Goal: Entertainment & Leisure: Consume media (video, audio)

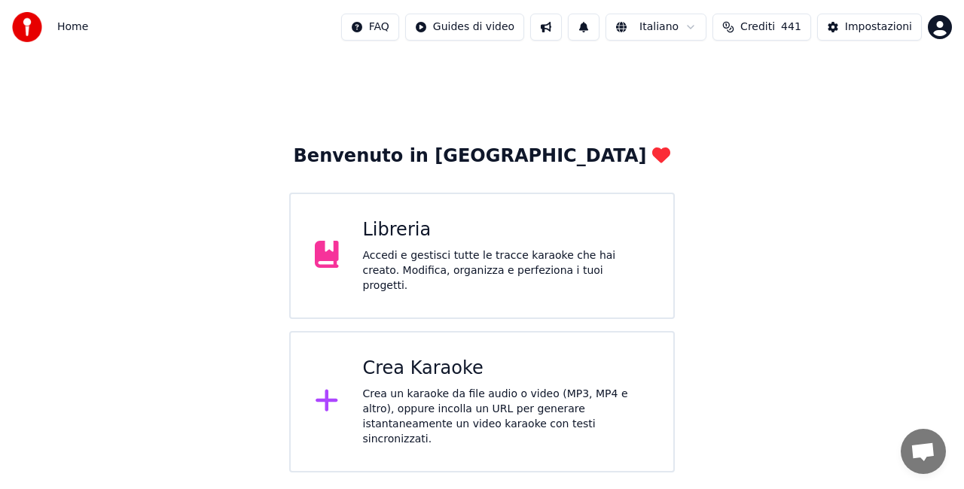
click at [396, 242] on div "Libreria" at bounding box center [506, 230] width 287 height 24
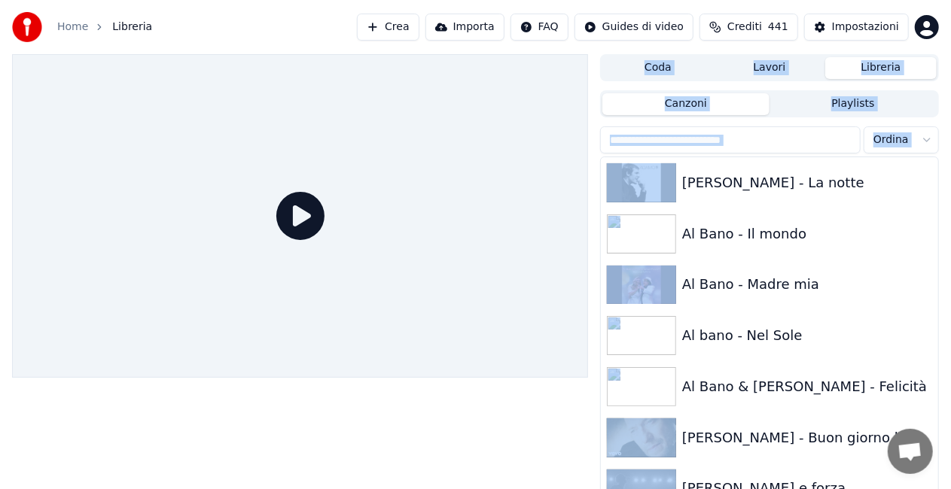
click at [396, 242] on div at bounding box center [300, 216] width 576 height 324
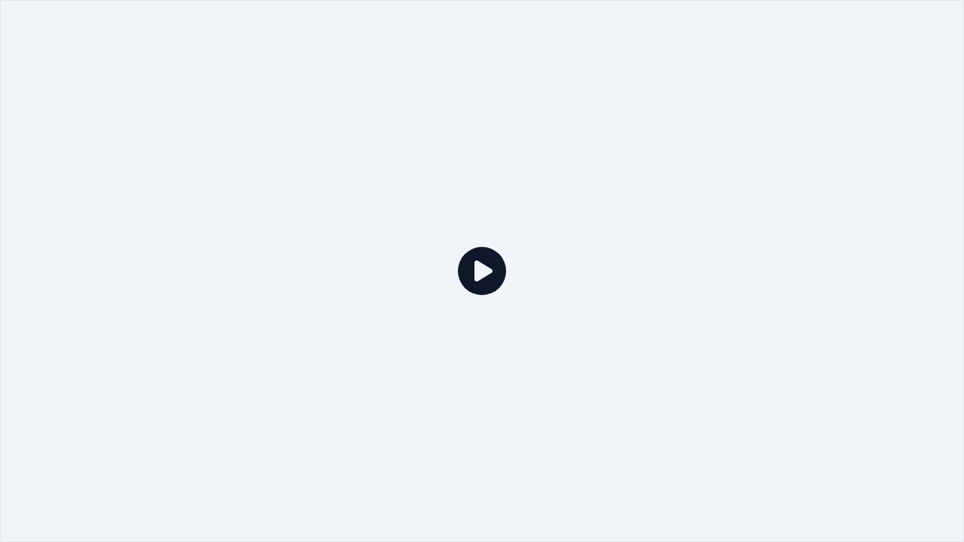
click at [559, 471] on div at bounding box center [482, 271] width 964 height 542
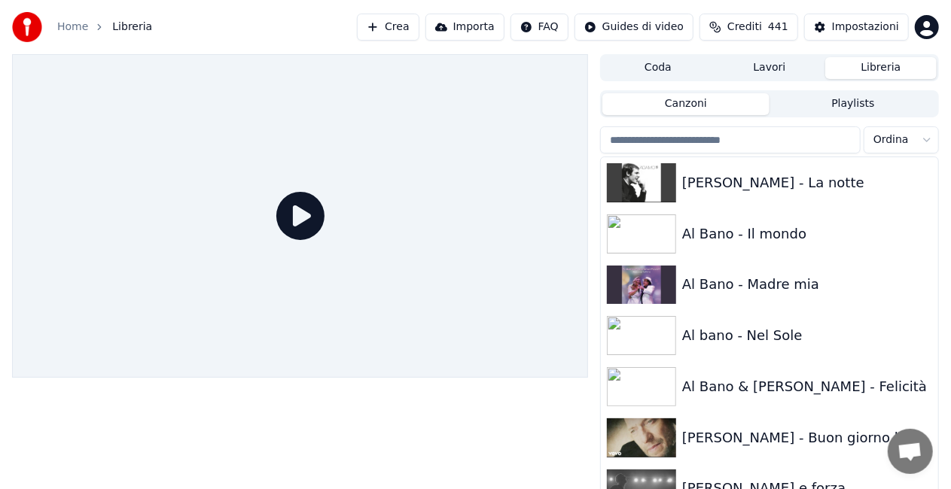
click at [20, 358] on div at bounding box center [300, 216] width 576 height 324
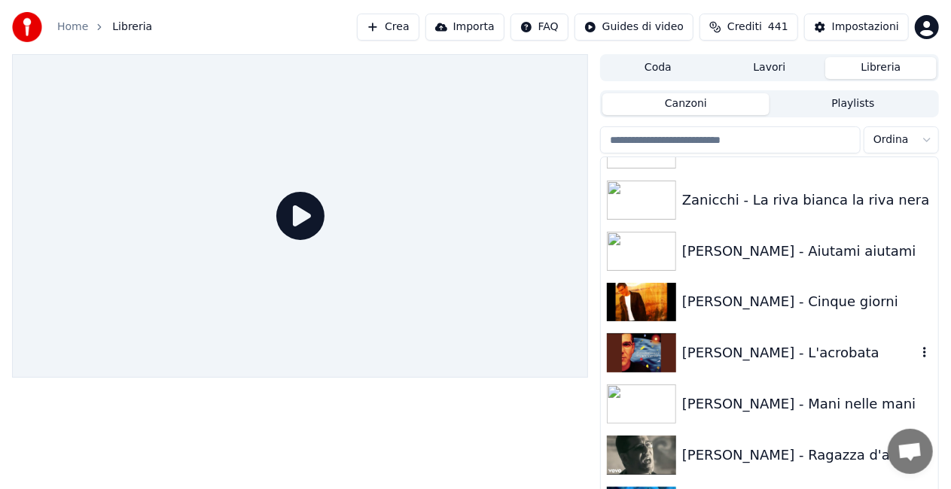
scroll to position [20489, 0]
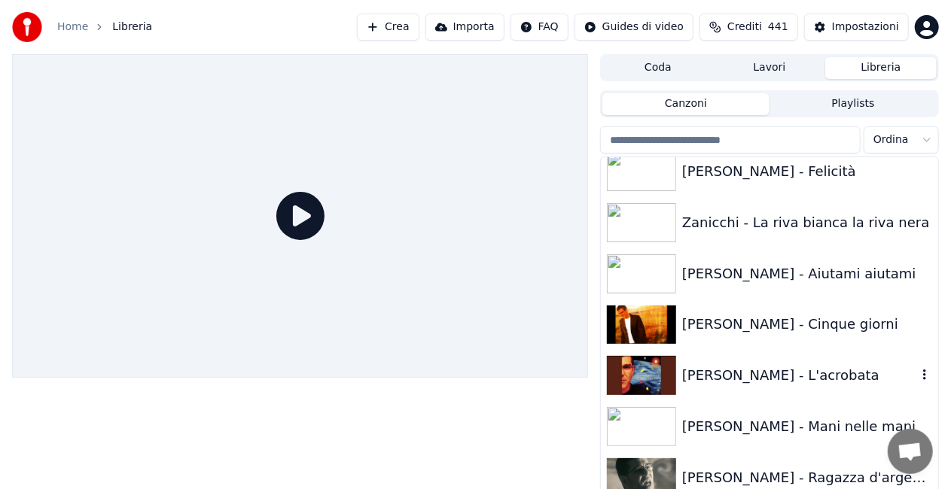
click at [803, 375] on div "[PERSON_NAME] - L'acrobata" at bounding box center [799, 375] width 235 height 21
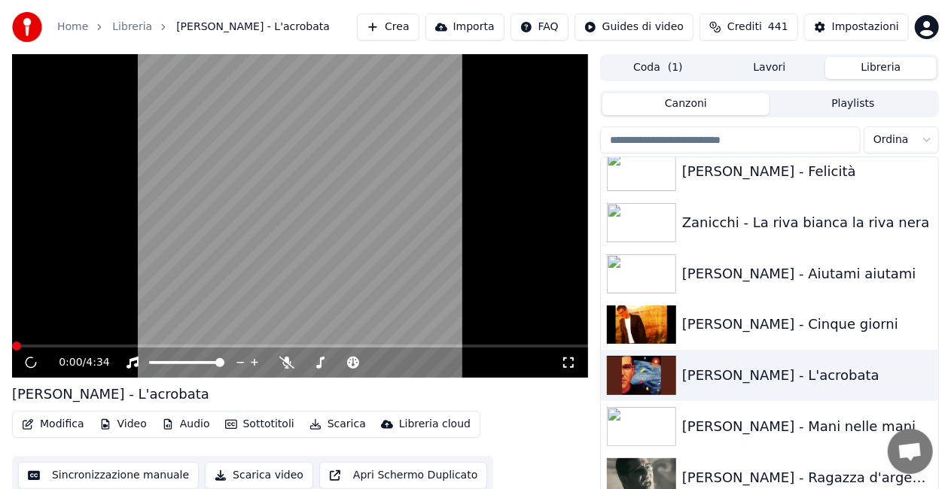
click at [563, 362] on icon at bounding box center [568, 363] width 15 height 12
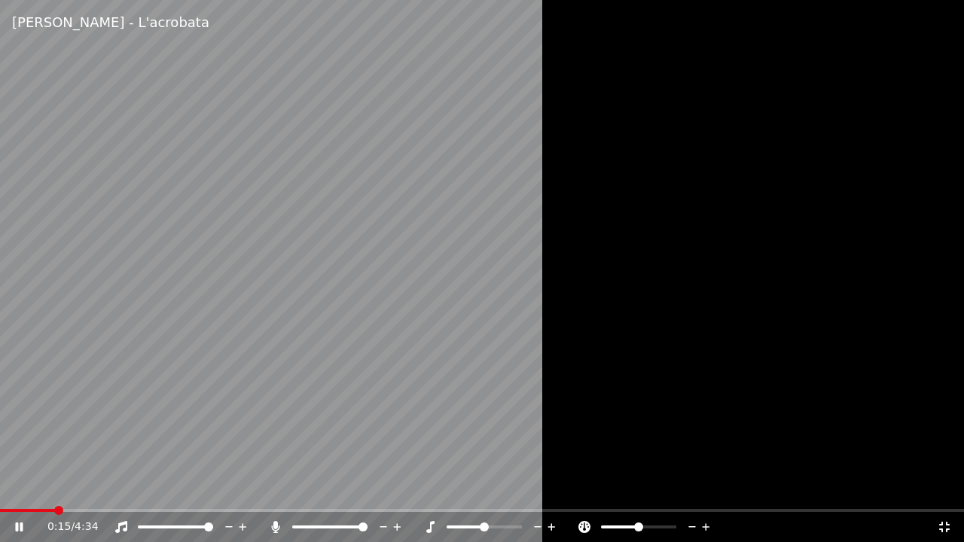
click at [273, 489] on icon at bounding box center [275, 527] width 8 height 12
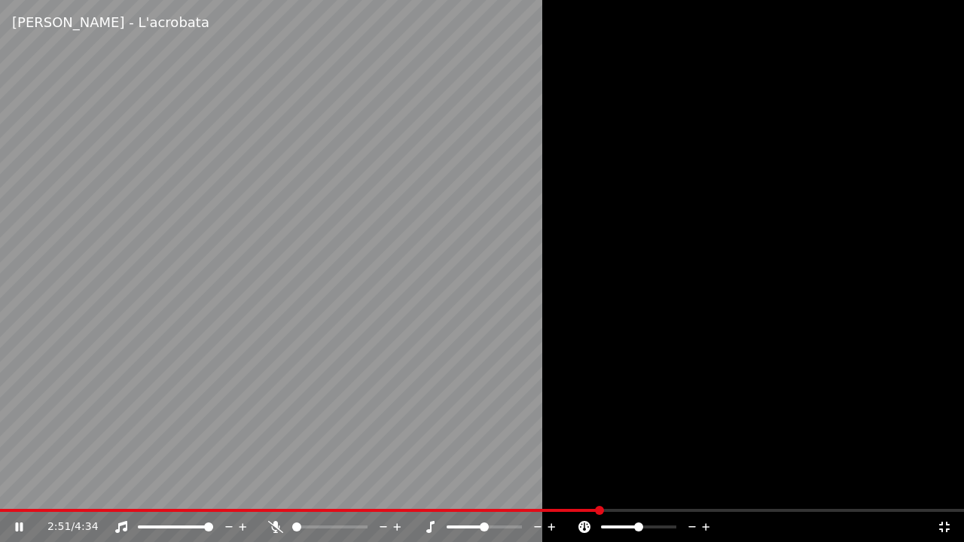
click at [950, 489] on icon at bounding box center [944, 527] width 15 height 12
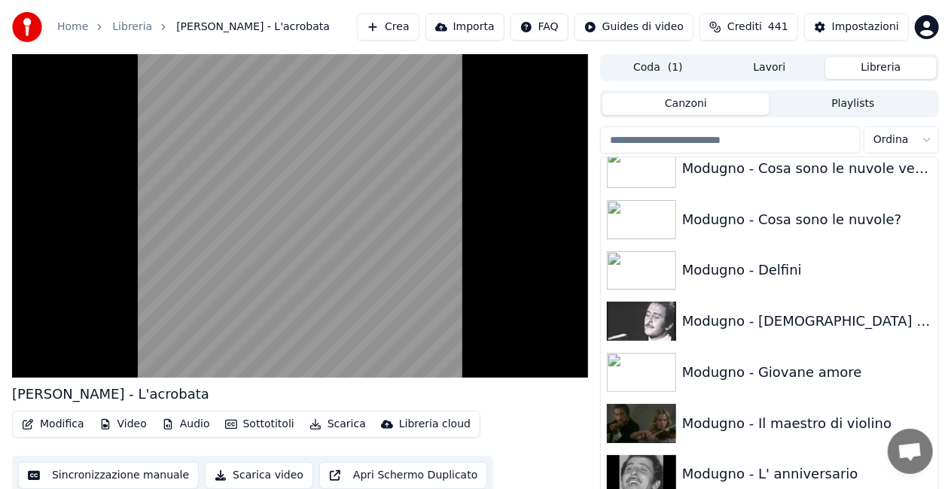
scroll to position [12833, 0]
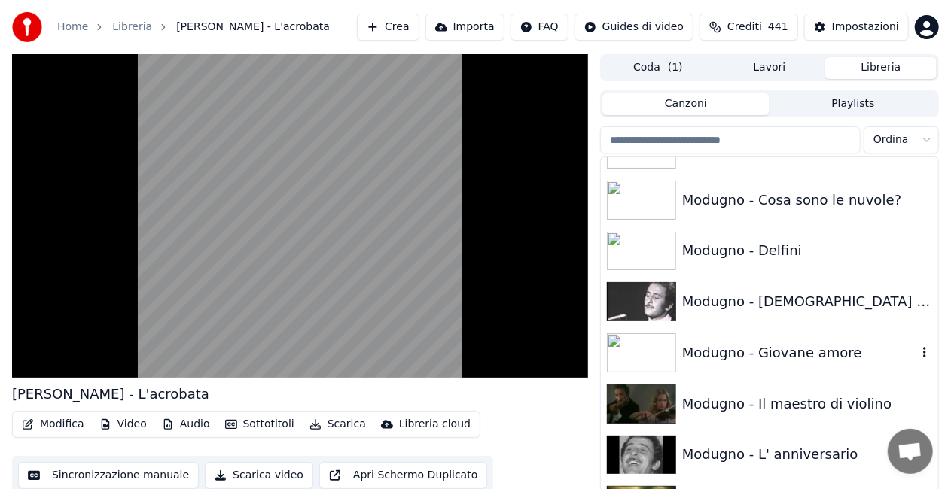
click at [794, 359] on div "Modugno - Giovane amore" at bounding box center [799, 353] width 235 height 21
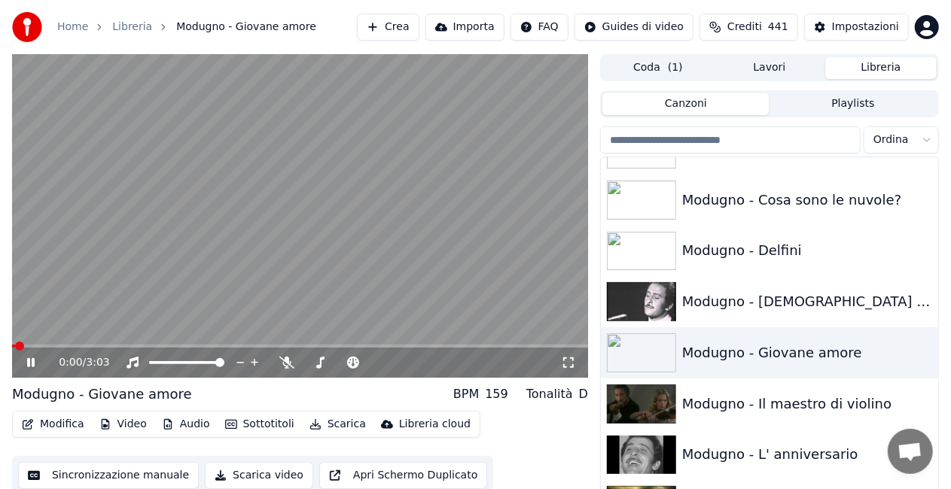
click at [568, 363] on icon at bounding box center [568, 363] width 15 height 12
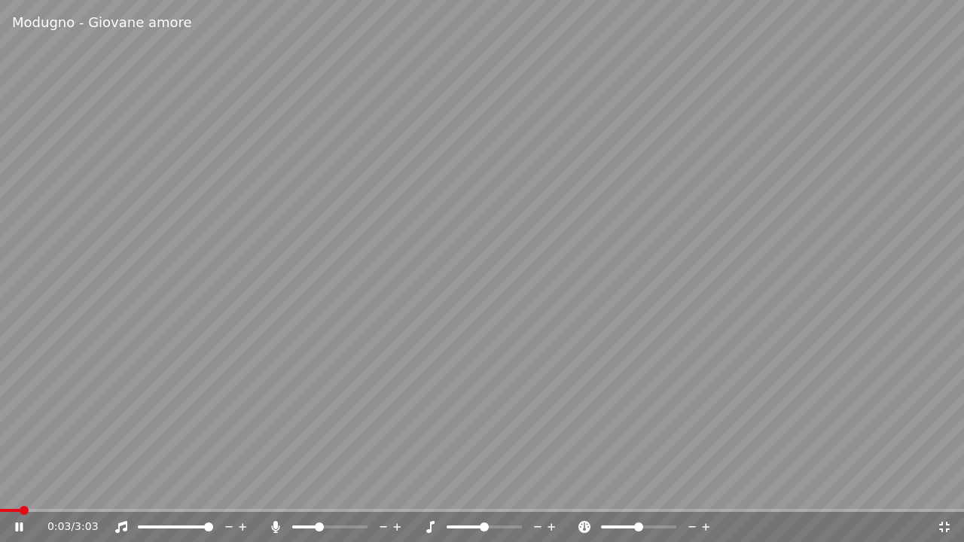
click at [321, 489] on span at bounding box center [319, 526] width 9 height 9
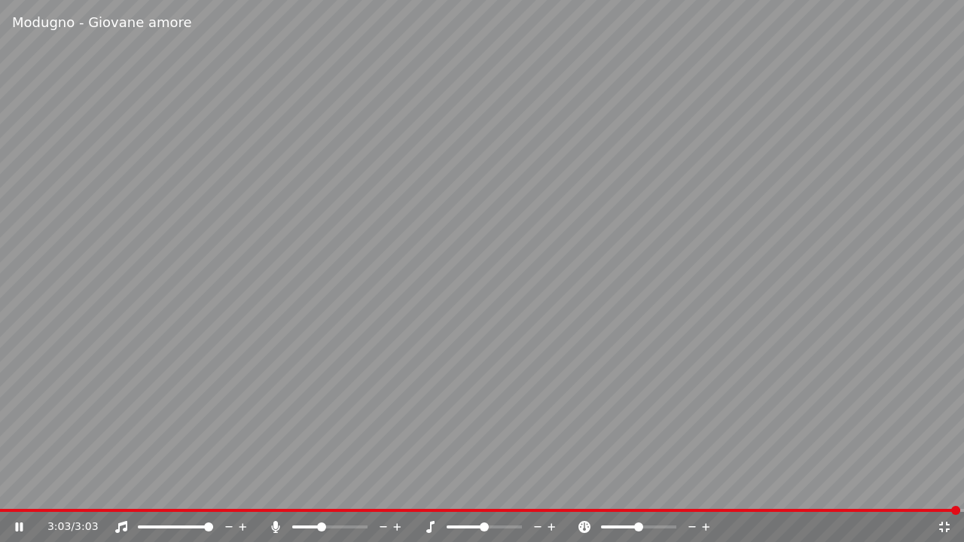
click at [10, 489] on div "Modugno - Giovane amore 3:03 / 3:03" at bounding box center [482, 271] width 964 height 542
click at [8, 489] on span at bounding box center [480, 510] width 960 height 3
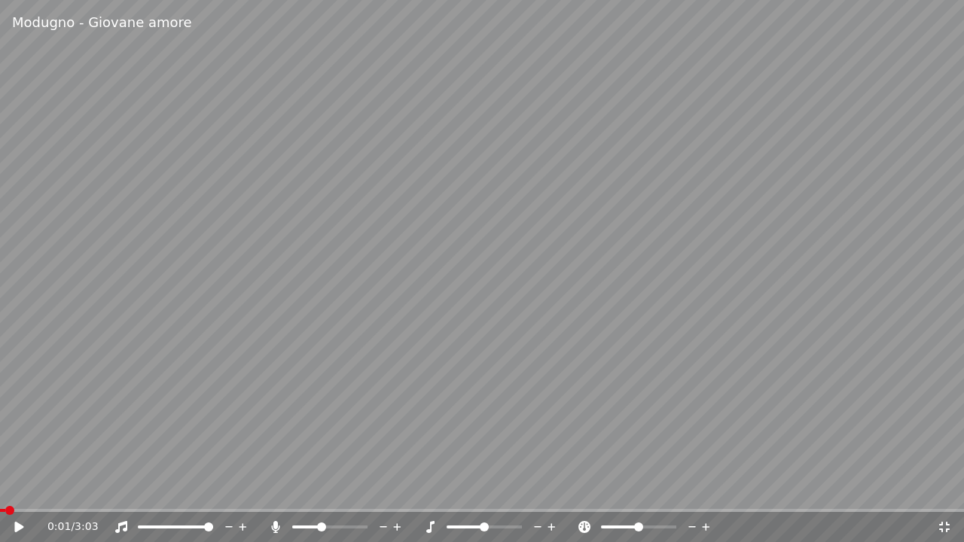
click at [287, 413] on video at bounding box center [482, 271] width 964 height 542
click at [273, 489] on icon at bounding box center [275, 527] width 15 height 12
click at [0, 489] on span at bounding box center [0, 510] width 0 height 3
click at [179, 468] on video at bounding box center [482, 271] width 964 height 542
click at [273, 489] on icon at bounding box center [275, 527] width 15 height 12
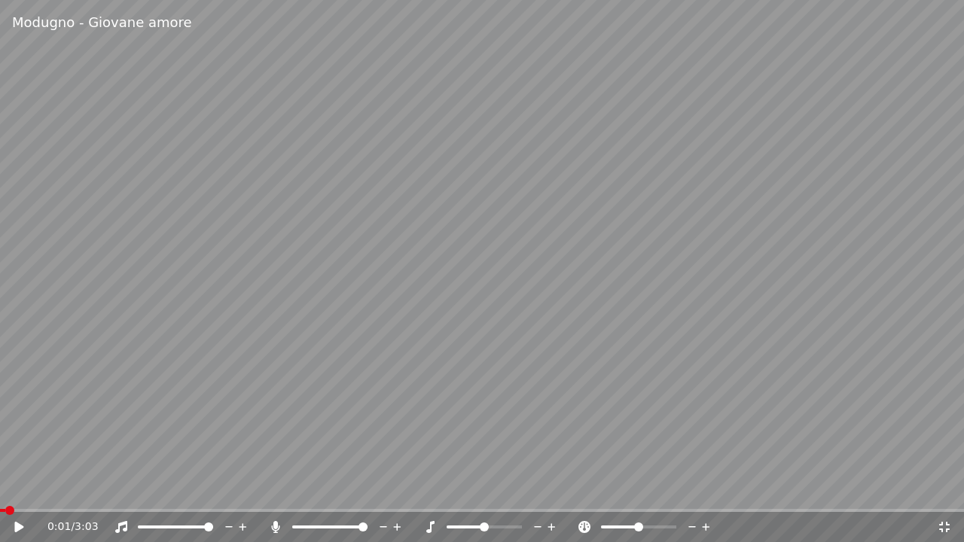
click at [24, 489] on icon at bounding box center [29, 527] width 35 height 12
click at [5, 489] on span at bounding box center [2, 510] width 5 height 3
click at [268, 489] on icon at bounding box center [275, 527] width 15 height 12
click at [8, 489] on span at bounding box center [5, 510] width 11 height 3
click at [22, 489] on icon at bounding box center [18, 527] width 9 height 11
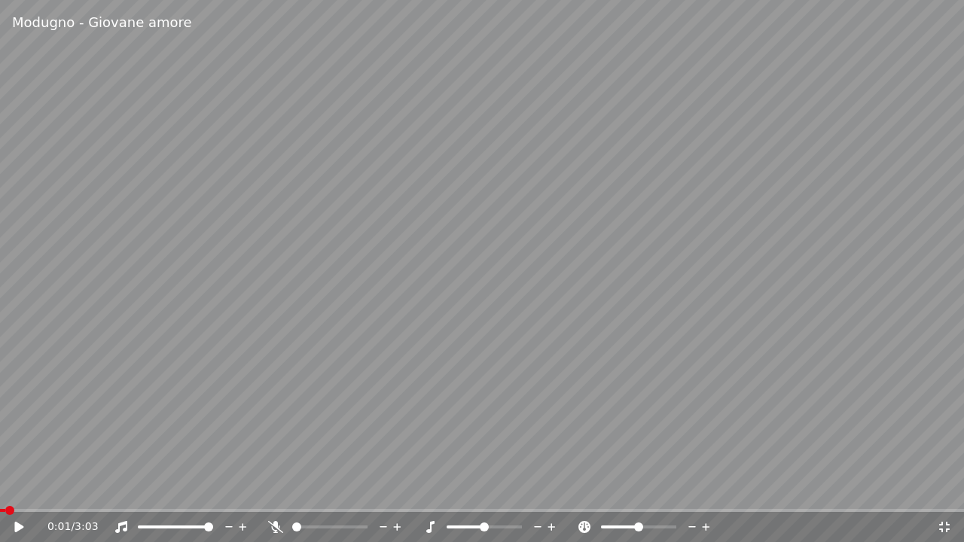
click at [5, 489] on span at bounding box center [2, 510] width 5 height 3
click at [325, 489] on span at bounding box center [325, 526] width 9 height 9
click at [22, 489] on icon at bounding box center [29, 527] width 35 height 12
click at [277, 489] on icon at bounding box center [275, 527] width 8 height 12
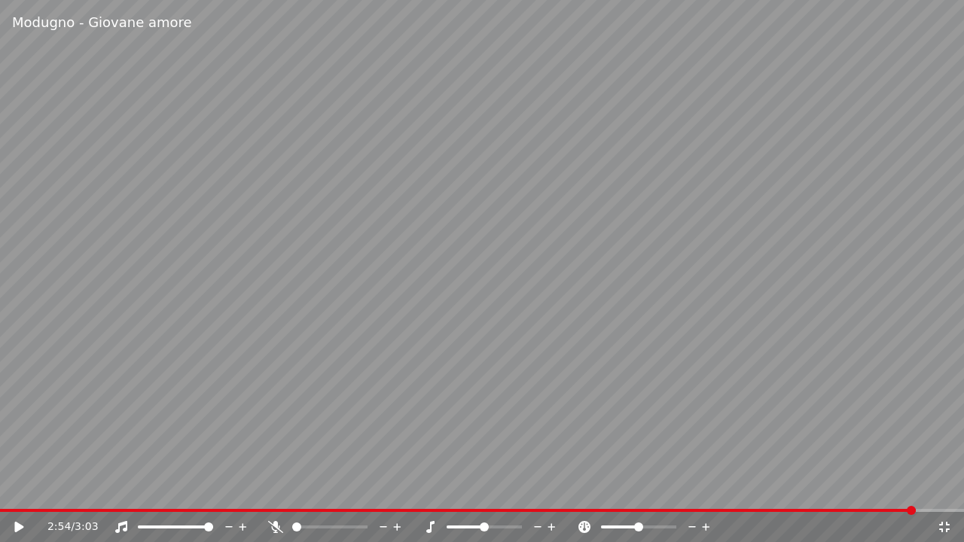
click at [16, 489] on span at bounding box center [457, 510] width 915 height 3
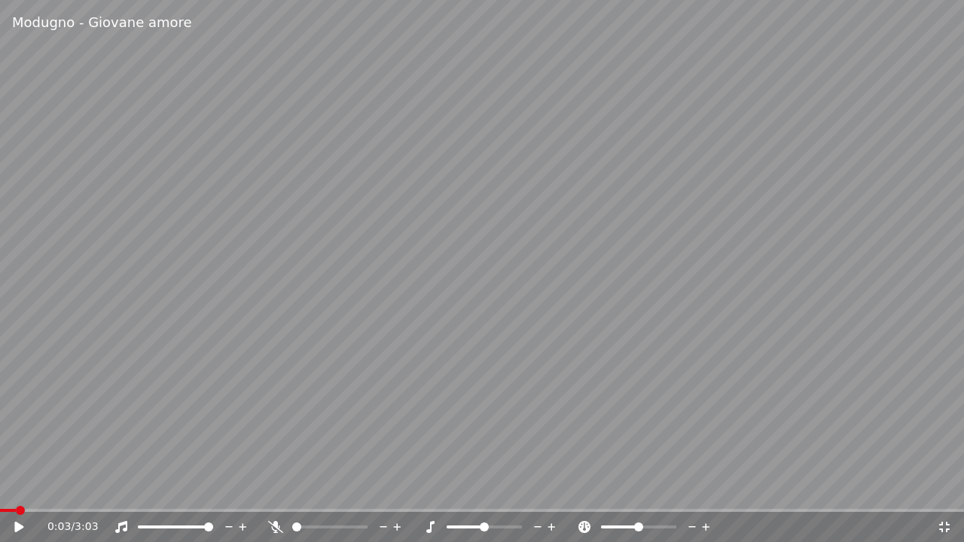
drag, startPoint x: 26, startPoint y: 522, endPoint x: 2, endPoint y: 538, distance: 28.2
click at [2, 489] on div "0:03 / 3:03" at bounding box center [482, 527] width 964 height 30
click at [270, 489] on icon at bounding box center [275, 527] width 15 height 12
drag, startPoint x: 28, startPoint y: 508, endPoint x: 0, endPoint y: 521, distance: 30.7
click at [0, 489] on div "Modugno - Giovane amore 0:03 / 3:03" at bounding box center [482, 271] width 964 height 542
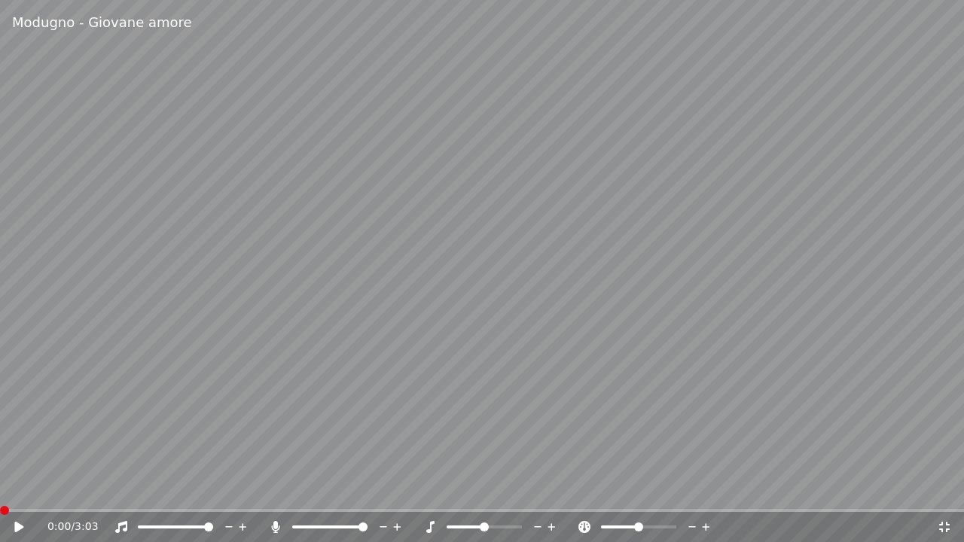
click at [17, 489] on icon at bounding box center [29, 527] width 35 height 12
click at [150, 489] on div "0:02 / 3:03" at bounding box center [482, 527] width 964 height 30
click at [149, 489] on span at bounding box center [482, 510] width 964 height 3
click at [271, 489] on icon at bounding box center [275, 527] width 15 height 12
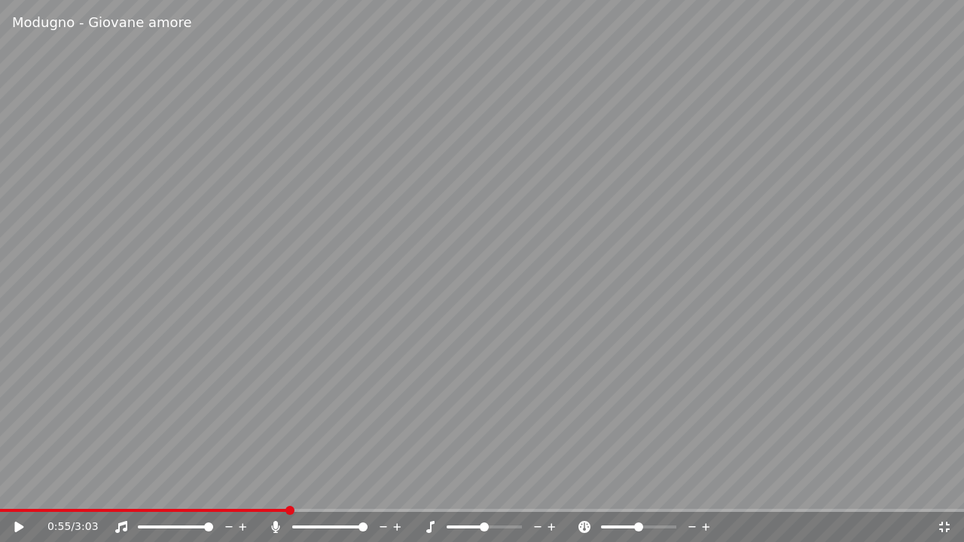
click at [288, 489] on span at bounding box center [144, 510] width 288 height 3
drag, startPoint x: 270, startPoint y: 501, endPoint x: 250, endPoint y: 502, distance: 19.6
click at [250, 489] on video at bounding box center [482, 271] width 964 height 542
click at [313, 489] on div at bounding box center [343, 526] width 121 height 15
click at [279, 489] on icon at bounding box center [275, 527] width 15 height 12
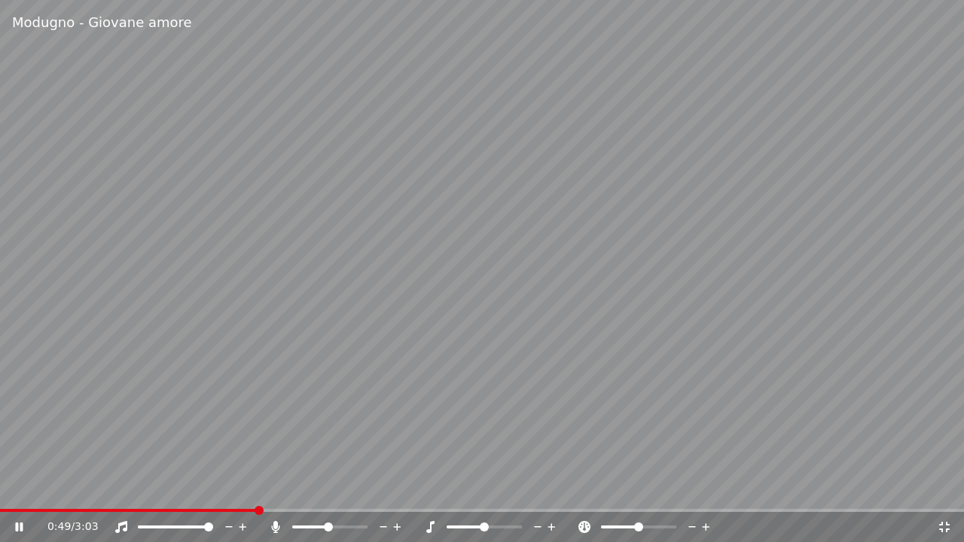
click at [328, 489] on span at bounding box center [328, 526] width 9 height 9
click at [274, 489] on icon at bounding box center [275, 527] width 8 height 12
click at [72, 489] on video at bounding box center [482, 271] width 964 height 542
click at [69, 489] on span at bounding box center [34, 510] width 69 height 3
click at [280, 489] on icon at bounding box center [275, 527] width 15 height 12
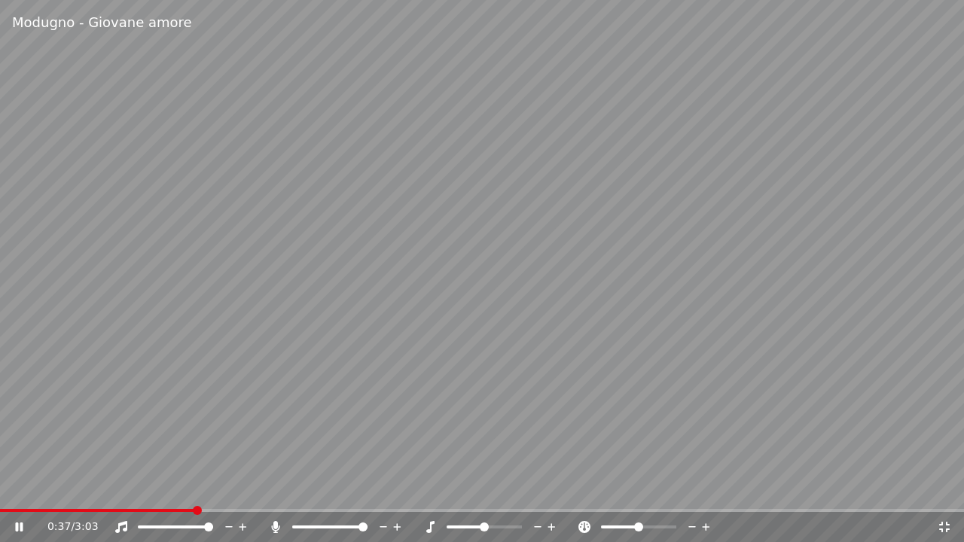
click at [505, 238] on video at bounding box center [482, 271] width 964 height 542
click at [271, 489] on icon at bounding box center [275, 527] width 15 height 12
drag, startPoint x: 291, startPoint y: 361, endPoint x: 285, endPoint y: 351, distance: 12.5
click at [286, 352] on video at bounding box center [482, 271] width 964 height 542
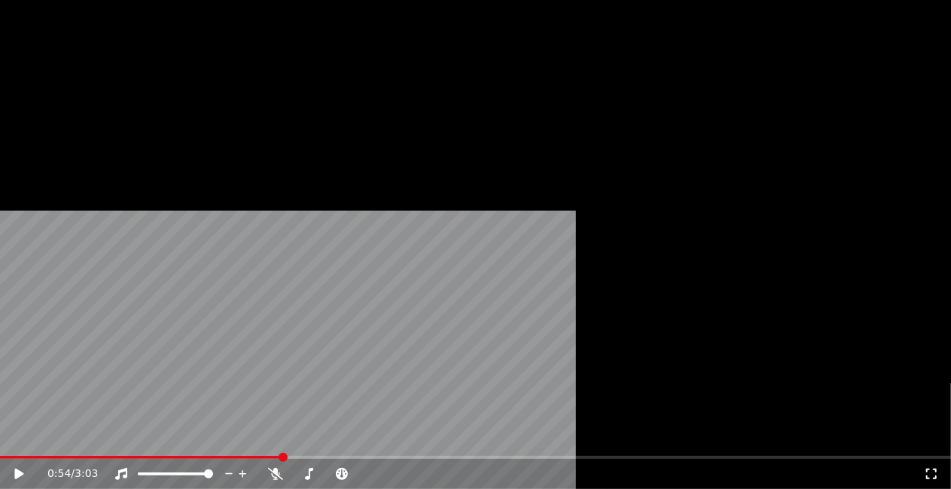
scroll to position [13209, 0]
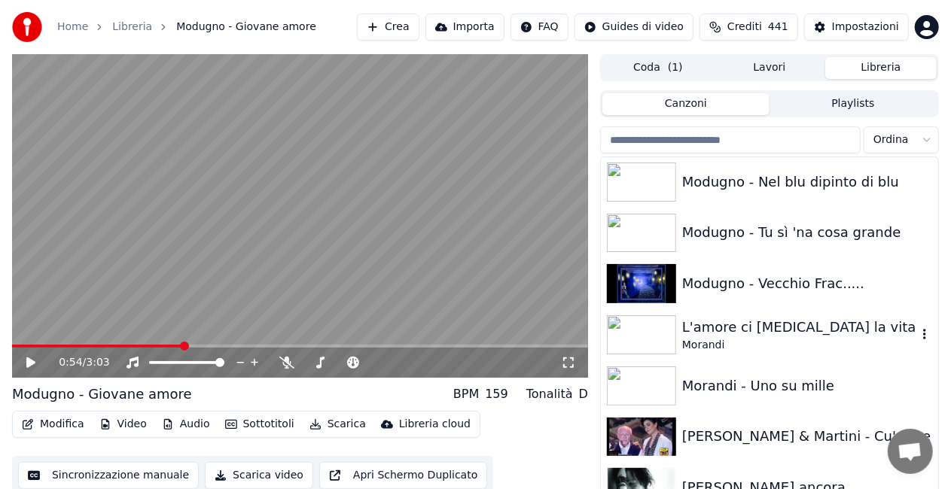
click at [768, 334] on div "L'amore ci [MEDICAL_DATA] la vita" at bounding box center [799, 327] width 235 height 21
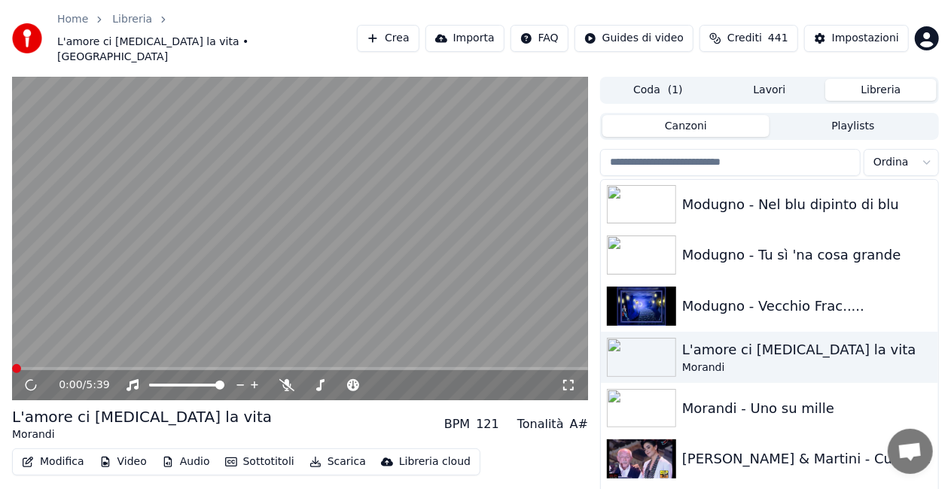
click at [574, 379] on icon at bounding box center [568, 385] width 15 height 12
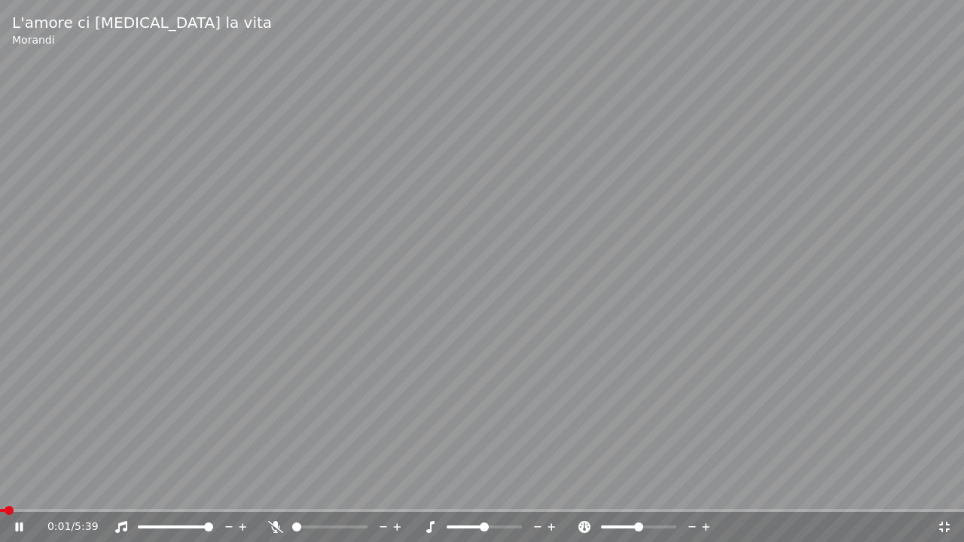
click at [281, 489] on icon at bounding box center [275, 527] width 15 height 12
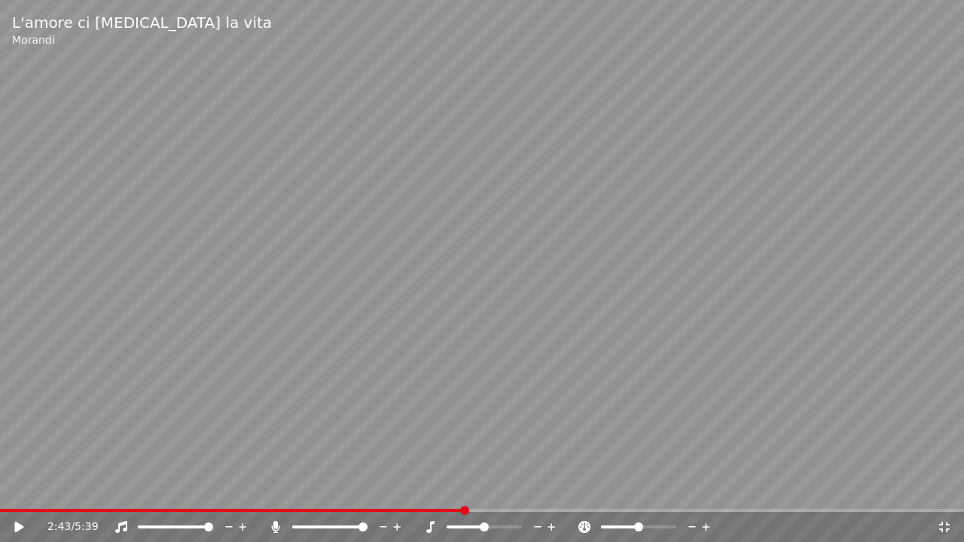
click at [824, 378] on video at bounding box center [482, 271] width 964 height 542
click at [800, 258] on video at bounding box center [482, 271] width 964 height 542
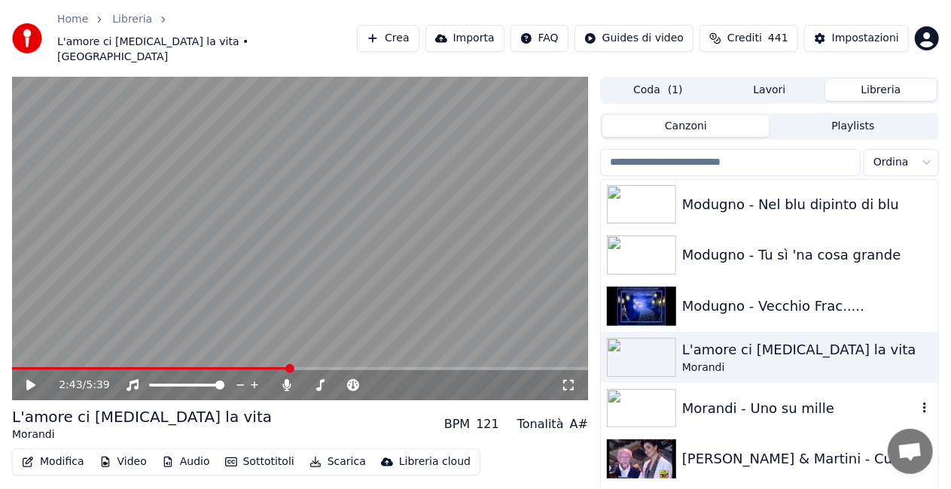
click at [803, 383] on div "Morandi - Uno su mille" at bounding box center [769, 408] width 337 height 51
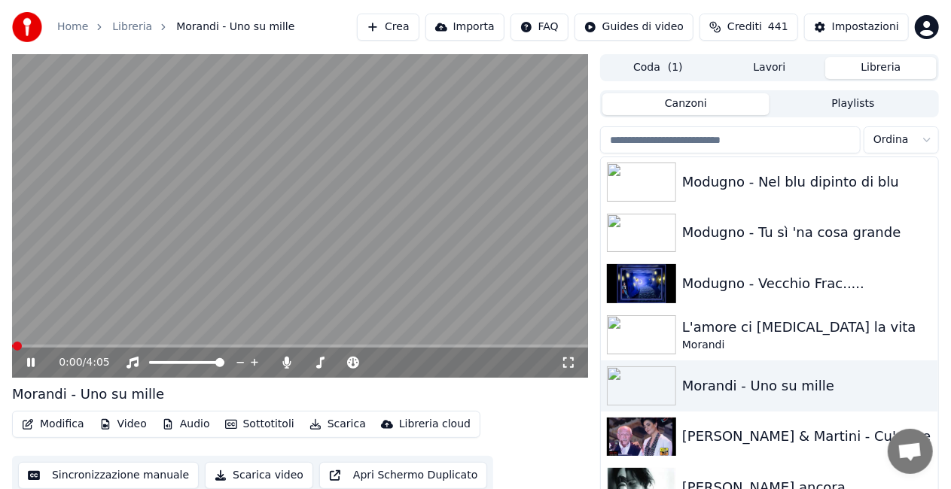
click at [568, 365] on icon at bounding box center [568, 363] width 15 height 12
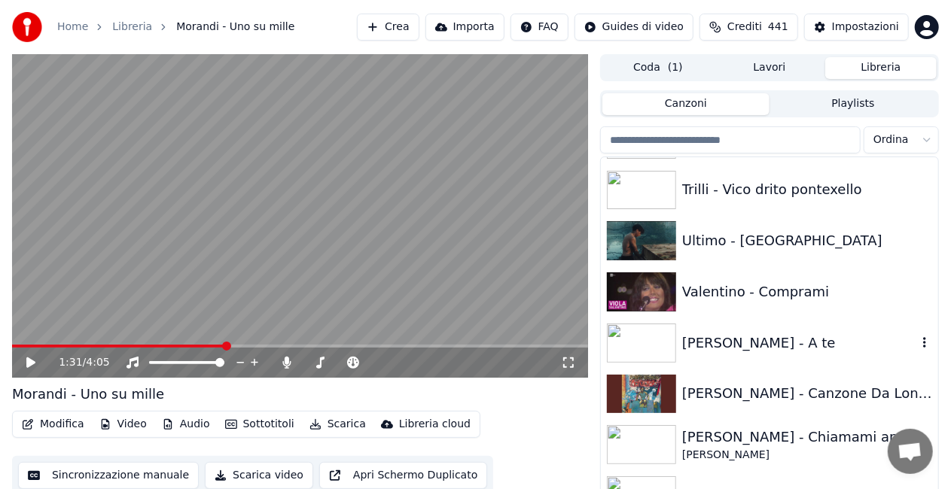
scroll to position [18860, 0]
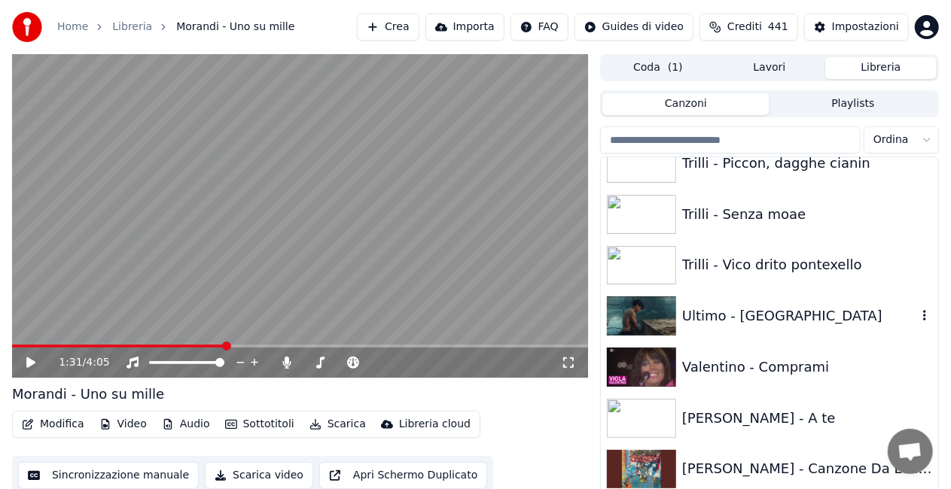
click at [775, 306] on div "Ultimo - [GEOGRAPHIC_DATA]" at bounding box center [799, 316] width 235 height 21
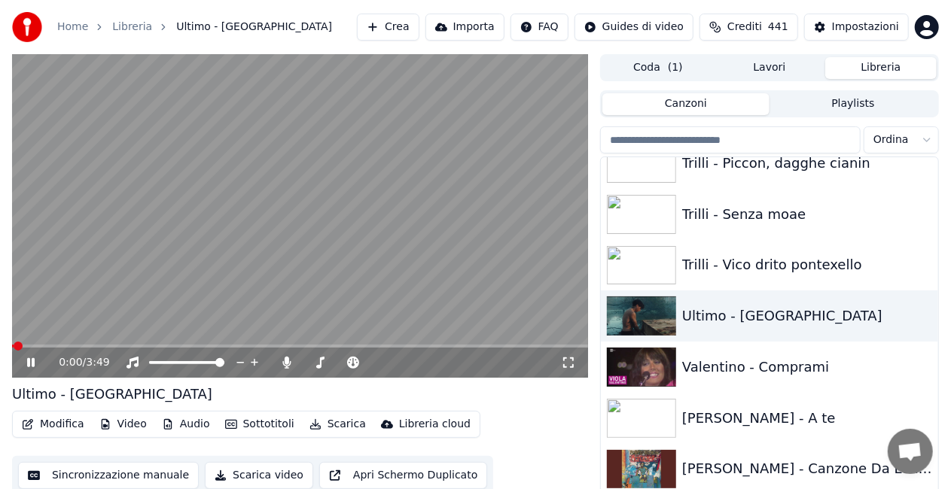
click at [564, 361] on icon at bounding box center [568, 363] width 11 height 11
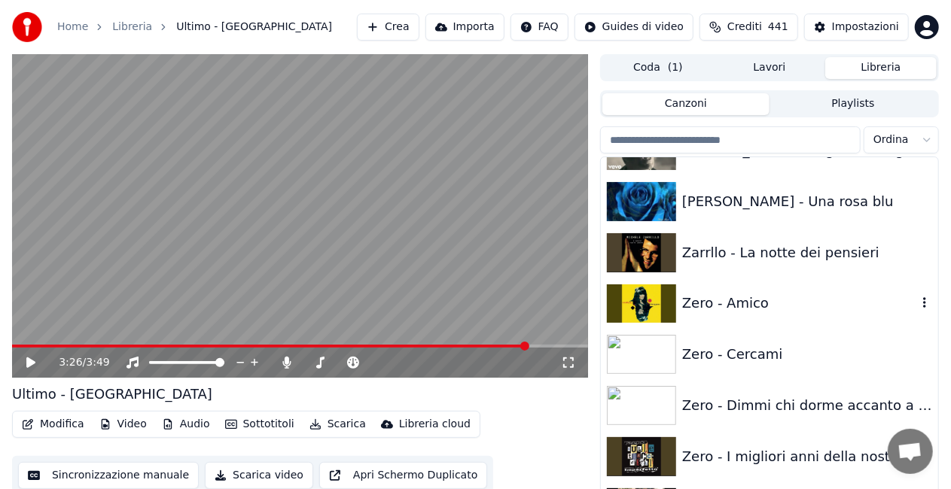
scroll to position [20742, 0]
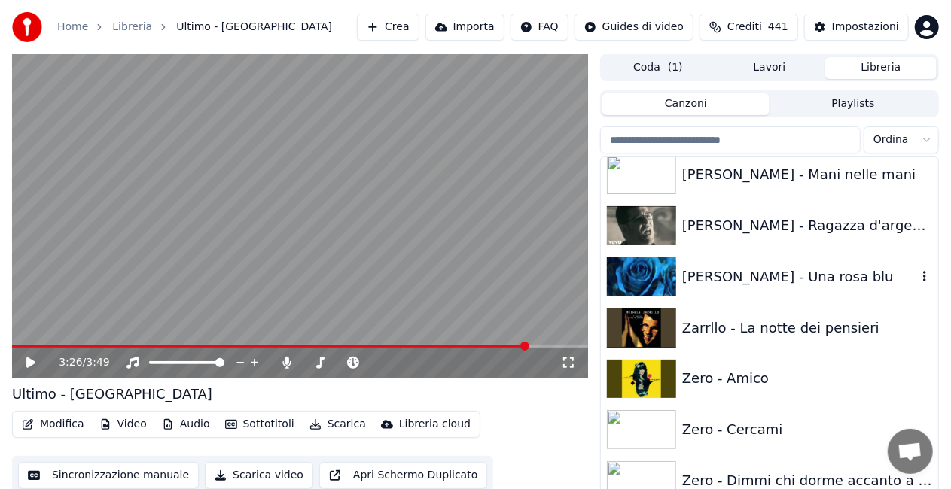
click at [751, 267] on div "[PERSON_NAME] - Una rosa blu" at bounding box center [799, 277] width 235 height 21
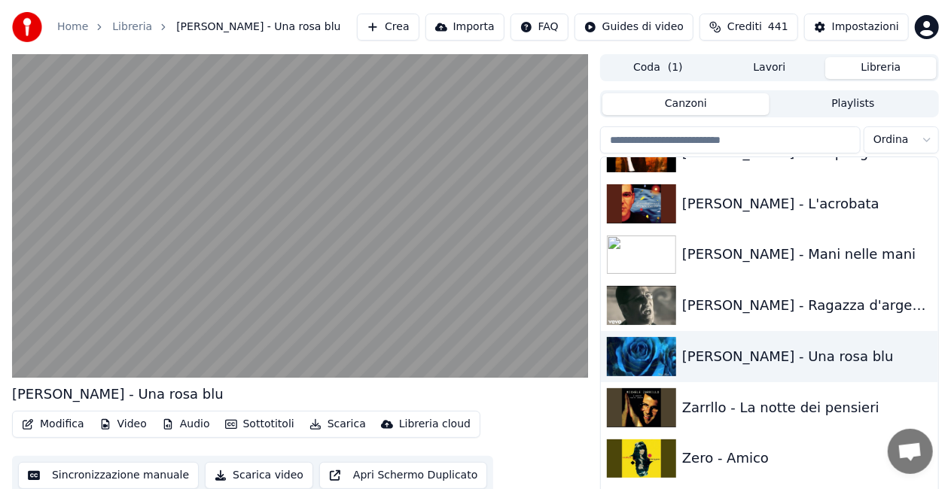
scroll to position [20591, 0]
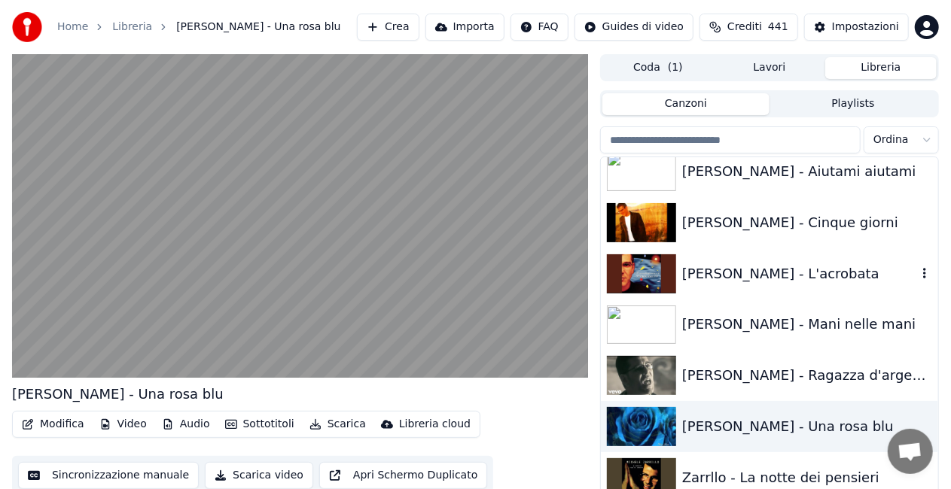
click at [766, 269] on div "[PERSON_NAME] - L'acrobata" at bounding box center [799, 274] width 235 height 21
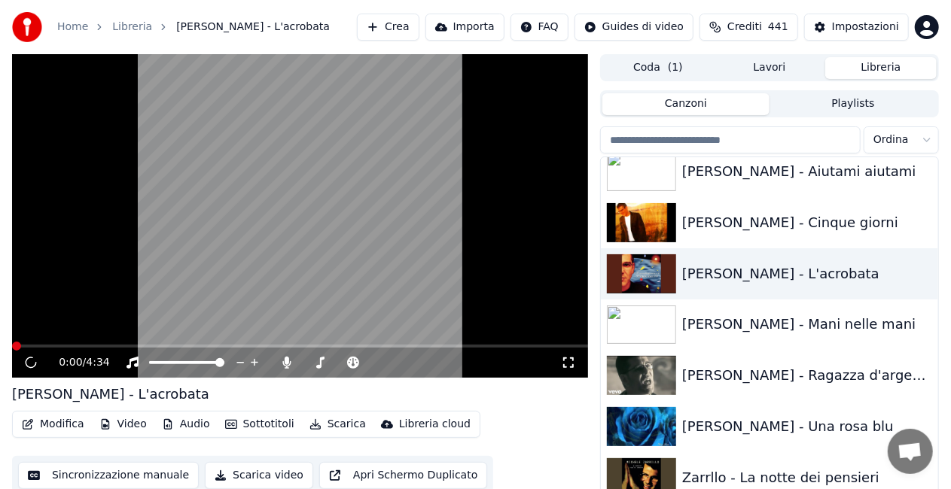
click at [574, 361] on icon at bounding box center [568, 363] width 11 height 11
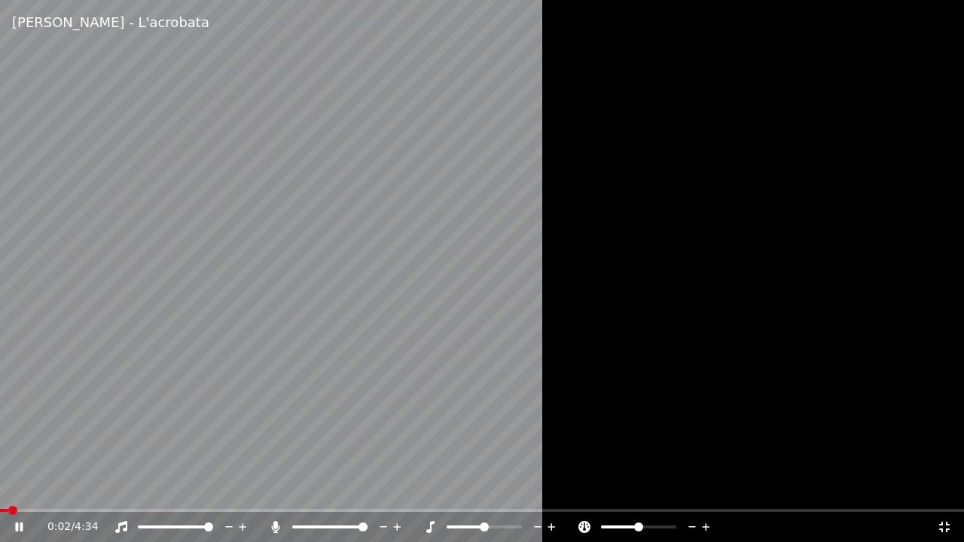
click at [270, 489] on icon at bounding box center [275, 527] width 15 height 12
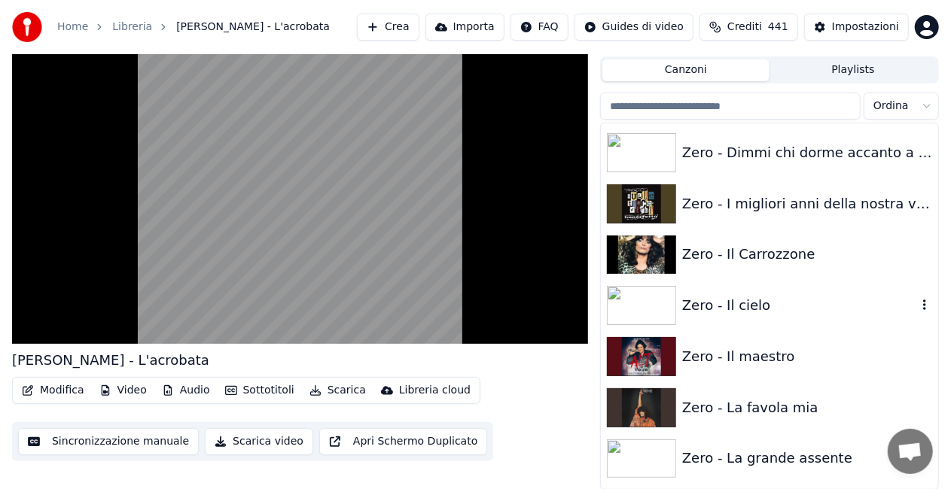
scroll to position [21043, 0]
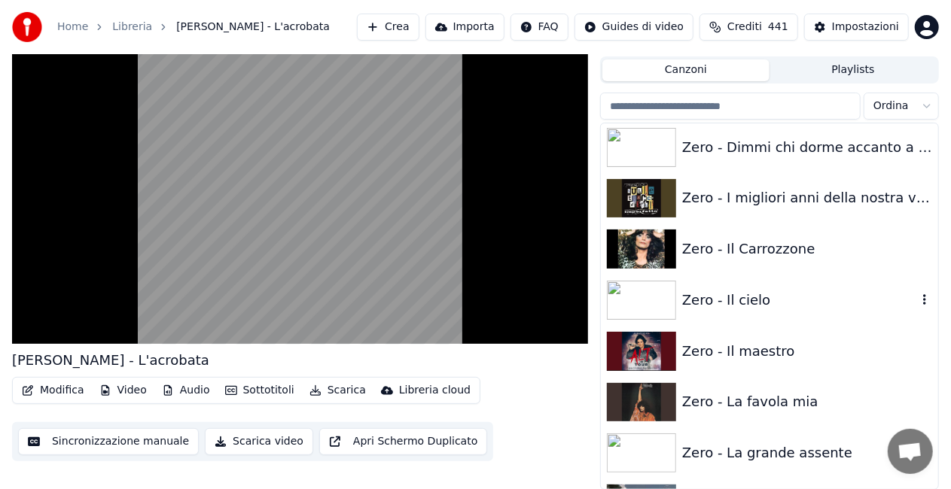
drag, startPoint x: 835, startPoint y: 288, endPoint x: 827, endPoint y: 286, distance: 7.7
click at [834, 286] on div "Zero - Il cielo" at bounding box center [769, 300] width 337 height 51
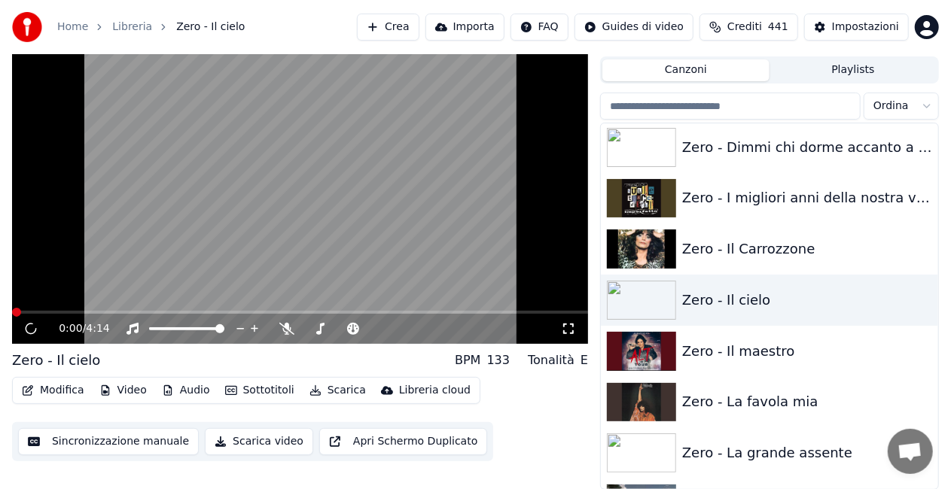
click at [571, 330] on icon at bounding box center [568, 329] width 15 height 12
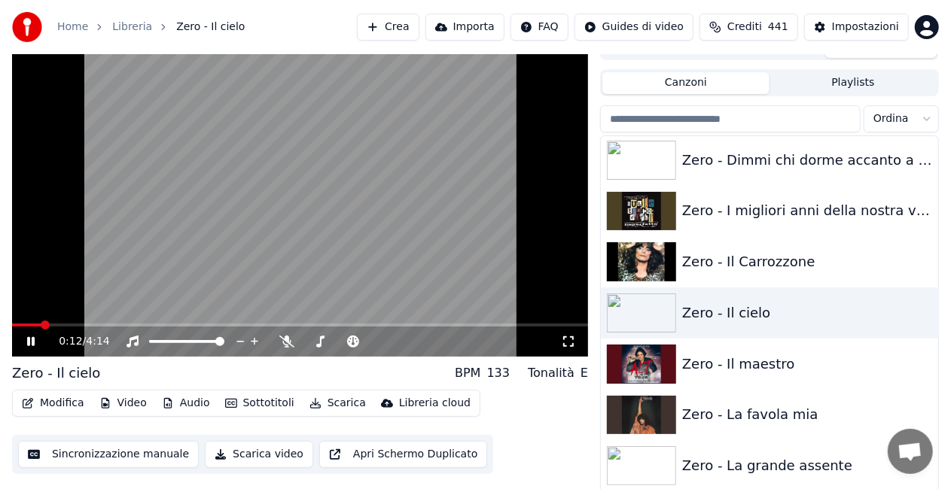
click at [265, 237] on video at bounding box center [300, 195] width 576 height 324
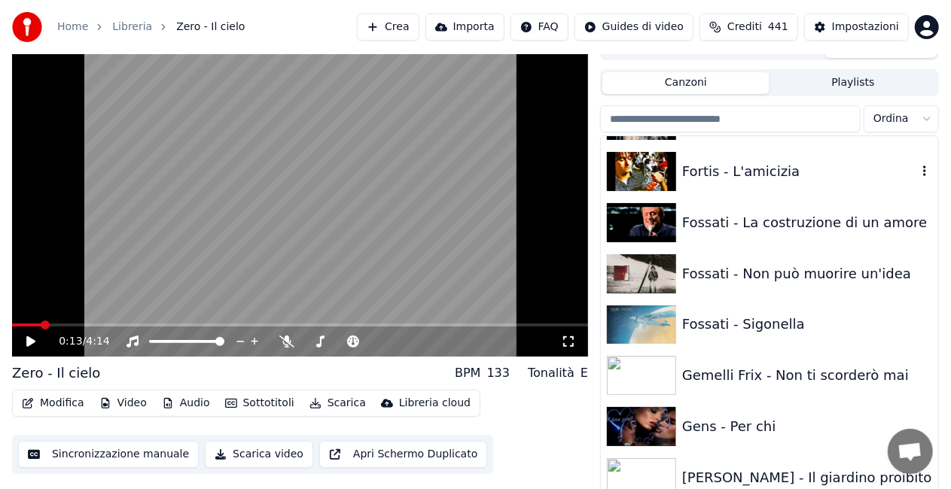
scroll to position [7676, 0]
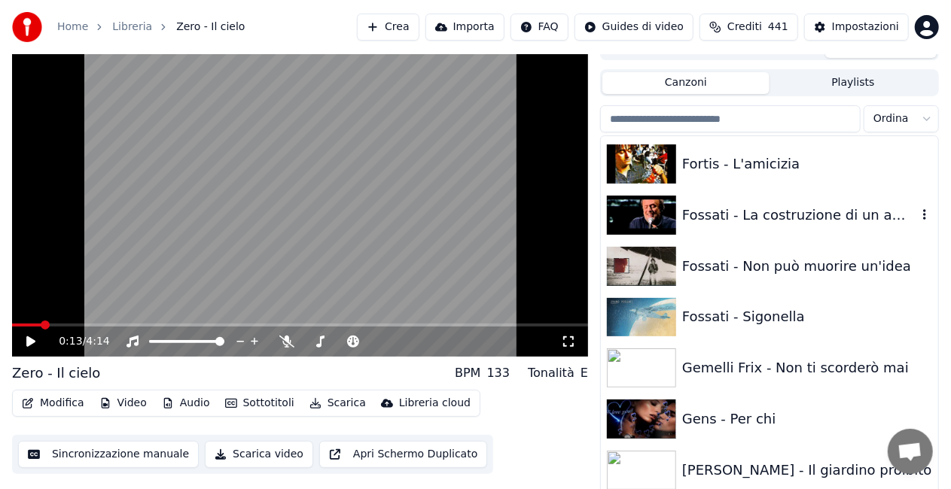
click at [757, 218] on div "Fossati - La costruzione di un amore" at bounding box center [799, 215] width 235 height 21
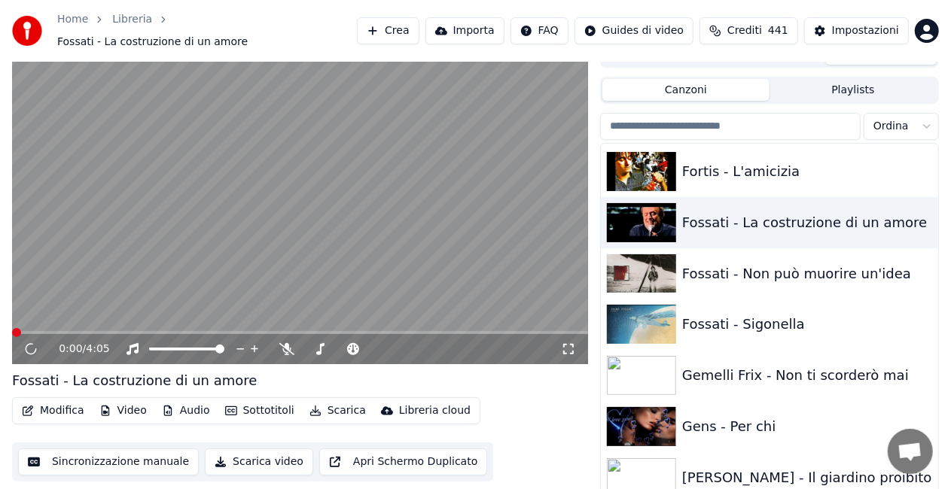
click at [569, 343] on icon at bounding box center [568, 349] width 15 height 12
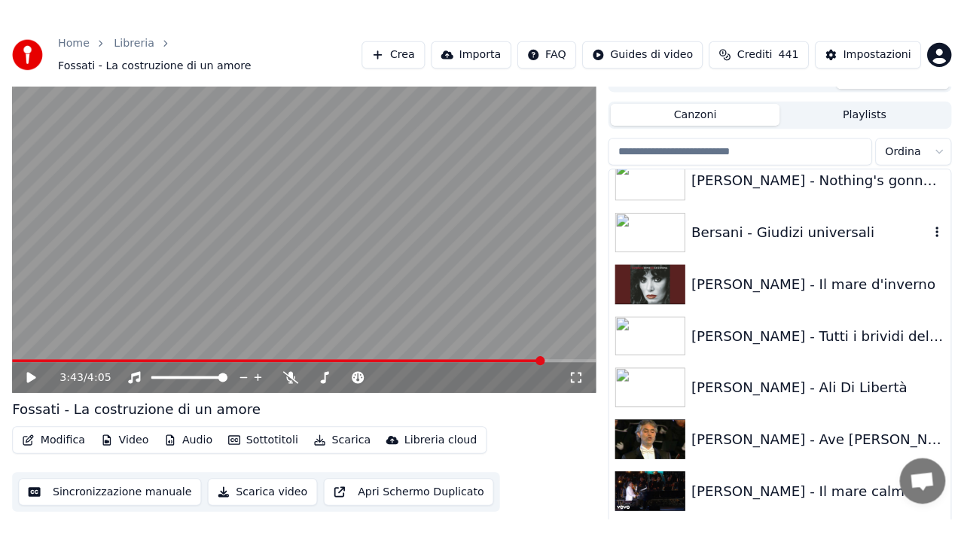
scroll to position [2248, 0]
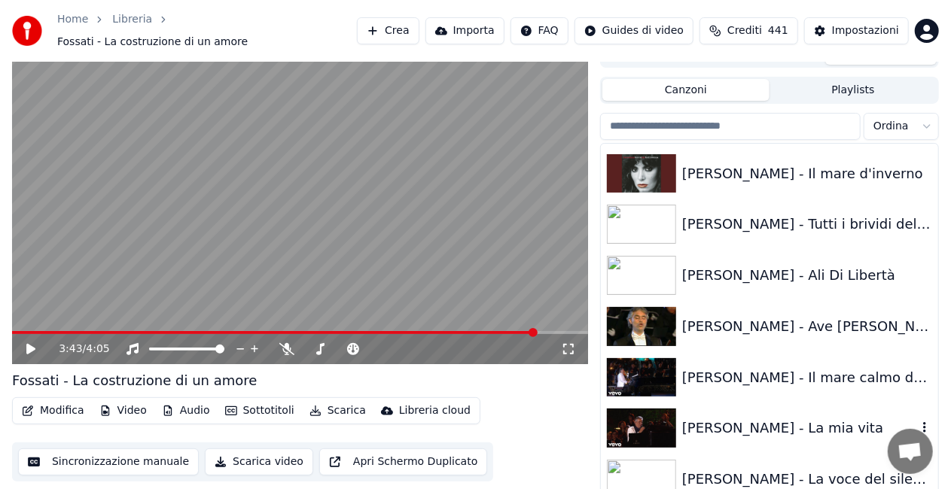
click at [754, 432] on div "[PERSON_NAME] - La mia vita" at bounding box center [769, 428] width 337 height 51
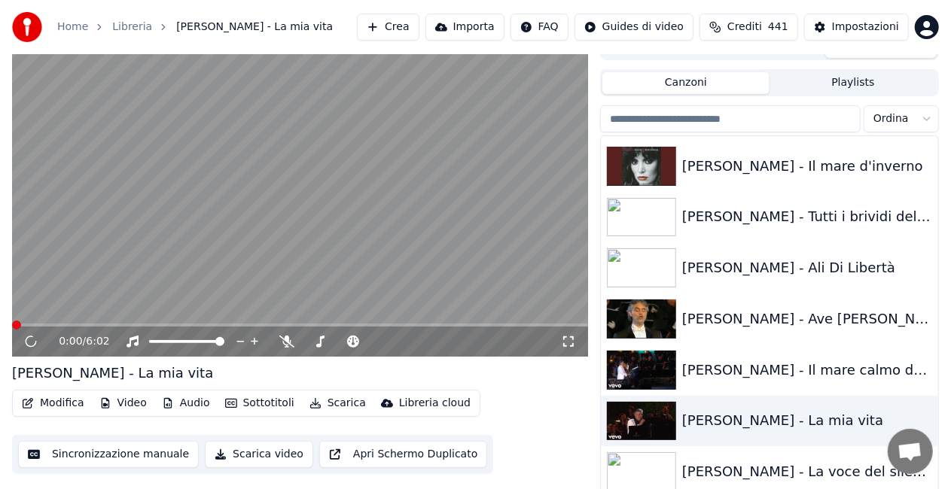
click at [568, 343] on icon at bounding box center [568, 342] width 15 height 12
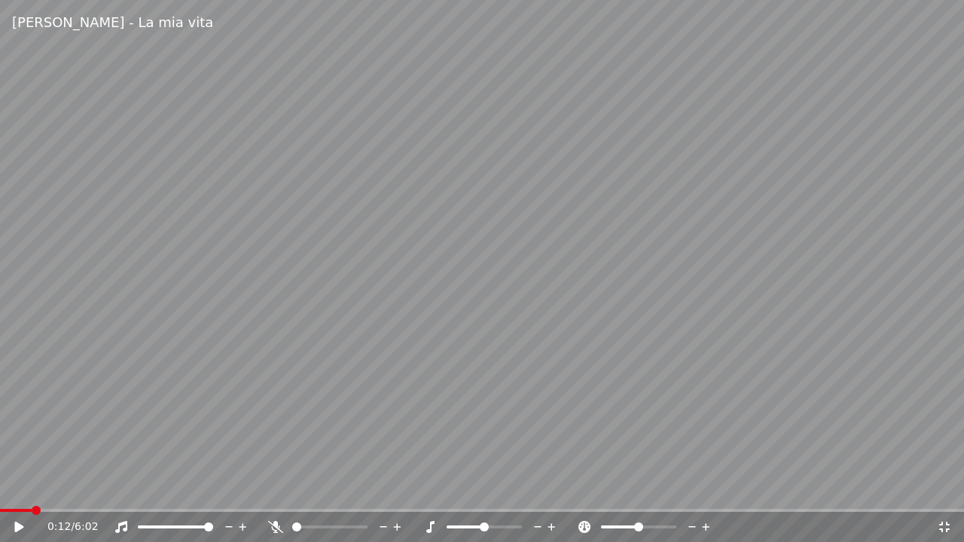
click at [32, 489] on span at bounding box center [16, 510] width 32 height 3
click at [549, 489] on icon at bounding box center [551, 526] width 14 height 15
click at [501, 321] on video at bounding box center [482, 271] width 964 height 542
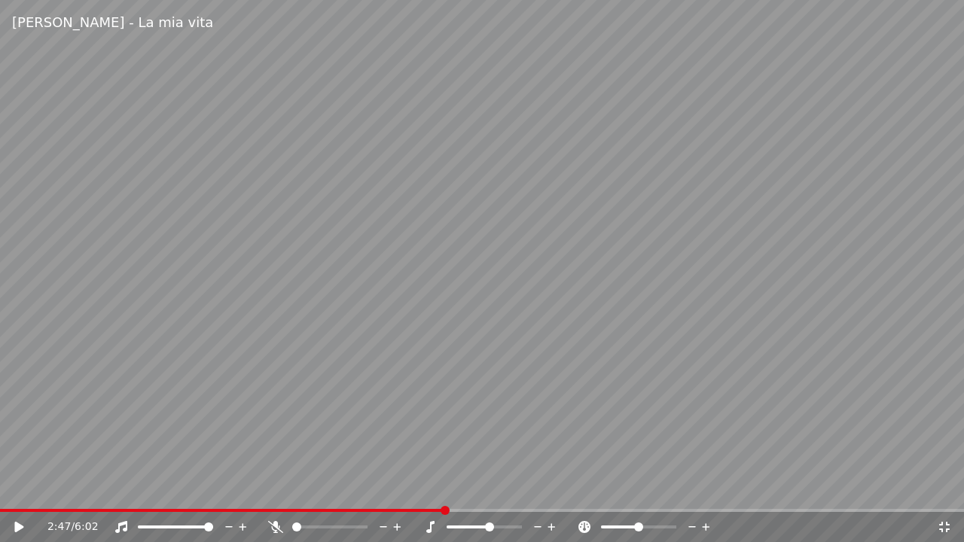
click at [537, 489] on icon at bounding box center [538, 526] width 14 height 15
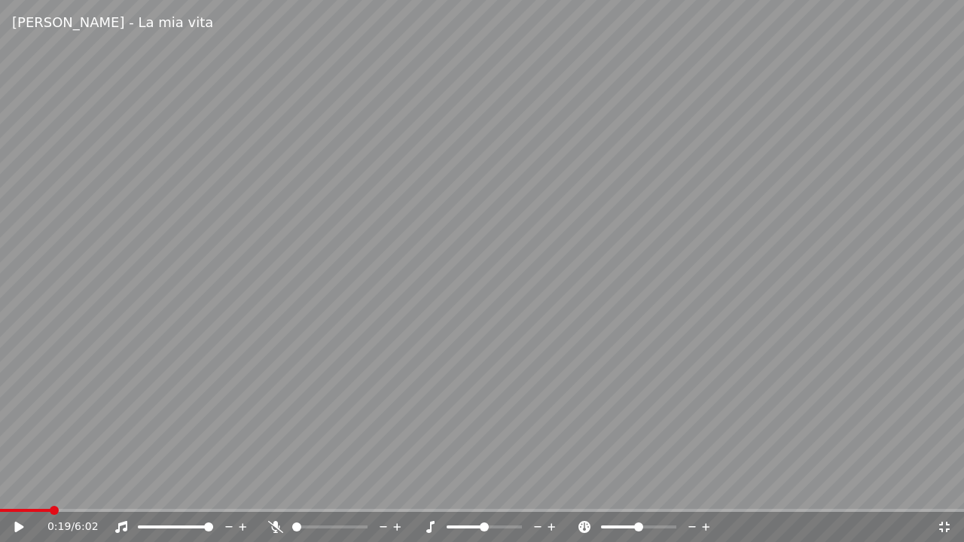
click at [50, 489] on span at bounding box center [25, 510] width 50 height 3
click at [258, 292] on video at bounding box center [482, 271] width 964 height 542
click at [355, 489] on span at bounding box center [178, 510] width 356 height 3
click at [123, 489] on video at bounding box center [482, 271] width 964 height 542
click at [116, 489] on div "2:14 / 6:02" at bounding box center [482, 527] width 964 height 30
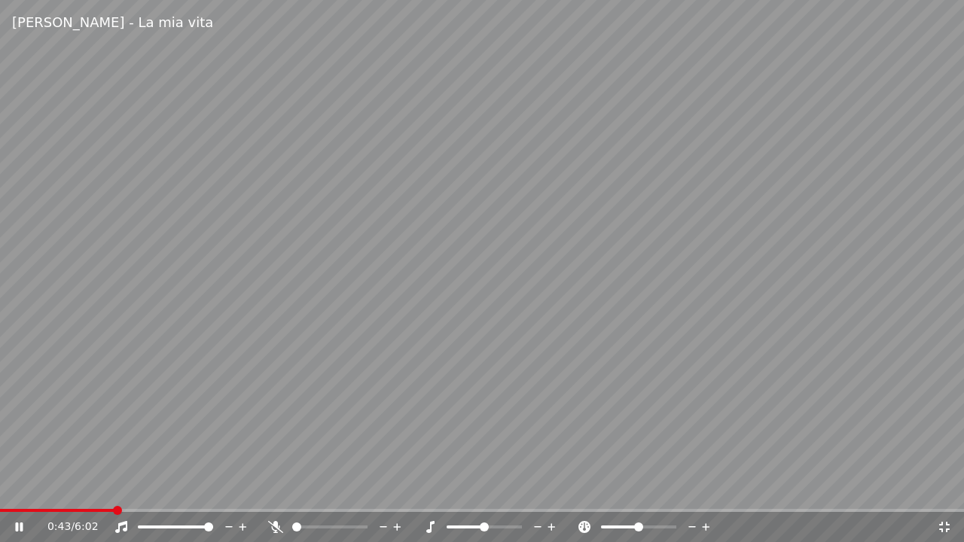
click at [113, 489] on span at bounding box center [57, 510] width 114 height 3
click at [47, 489] on span at bounding box center [24, 510] width 48 height 3
click at [430, 489] on icon at bounding box center [430, 527] width 8 height 12
click at [126, 489] on span at bounding box center [206, 510] width 413 height 3
click at [205, 379] on video at bounding box center [482, 271] width 964 height 542
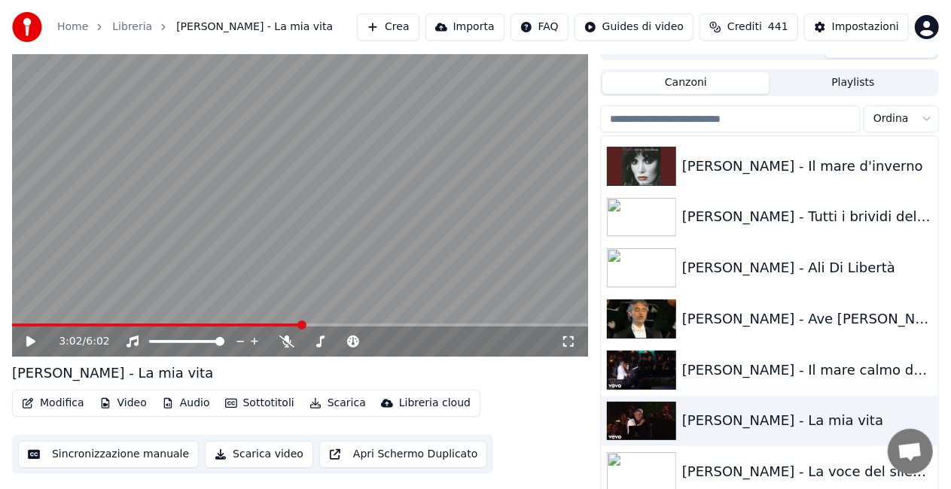
click at [571, 340] on icon at bounding box center [568, 342] width 15 height 12
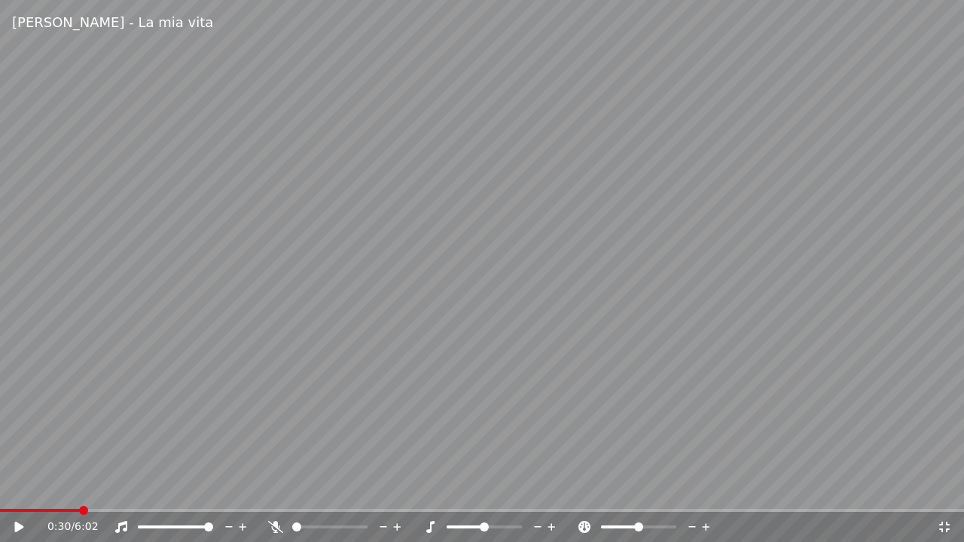
click at [80, 489] on span at bounding box center [40, 510] width 80 height 3
drag, startPoint x: 509, startPoint y: 357, endPoint x: 534, endPoint y: 351, distance: 25.6
click at [523, 353] on video at bounding box center [482, 271] width 964 height 542
click at [490, 138] on video at bounding box center [482, 271] width 964 height 542
